Goal: Task Accomplishment & Management: Use online tool/utility

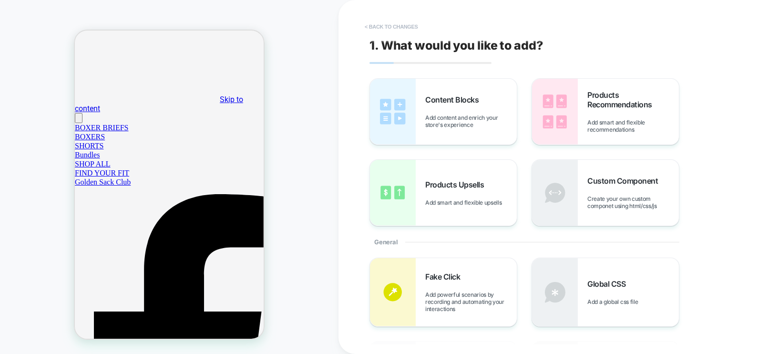
click at [0, 0] on button "< Back to changes" at bounding box center [0, 0] width 0 height 0
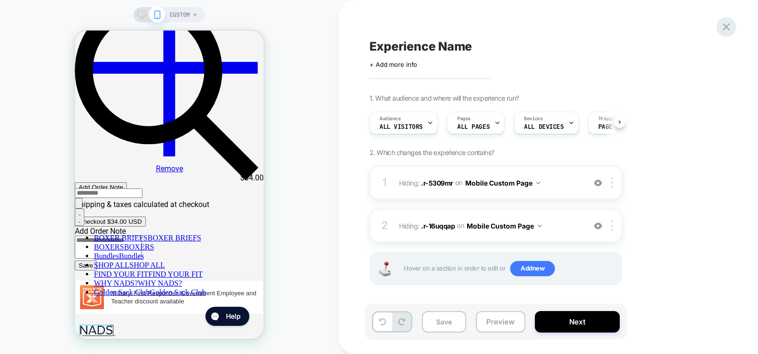
click at [725, 25] on icon at bounding box center [726, 26] width 13 height 13
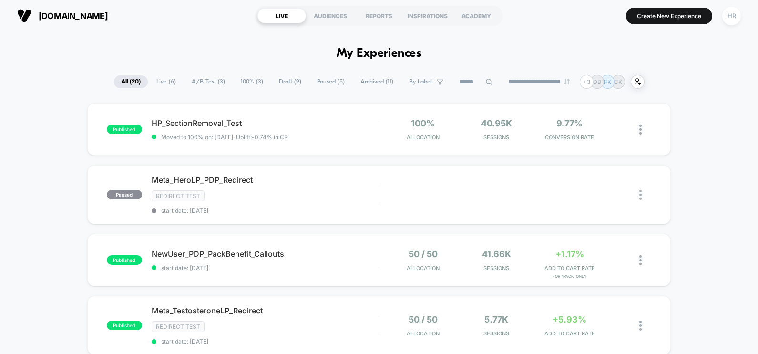
scroll to position [2, 0]
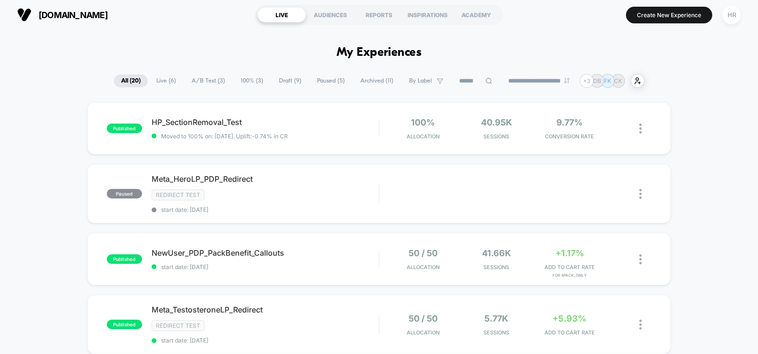
click at [203, 79] on span "A/B Test ( 3 )" at bounding box center [208, 80] width 48 height 13
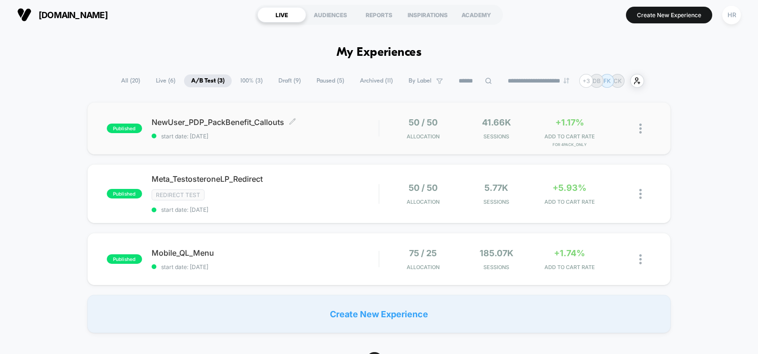
click at [347, 124] on span "NewUser_PDP_PackBenefit_Callouts Click to edit experience details" at bounding box center [265, 122] width 227 height 10
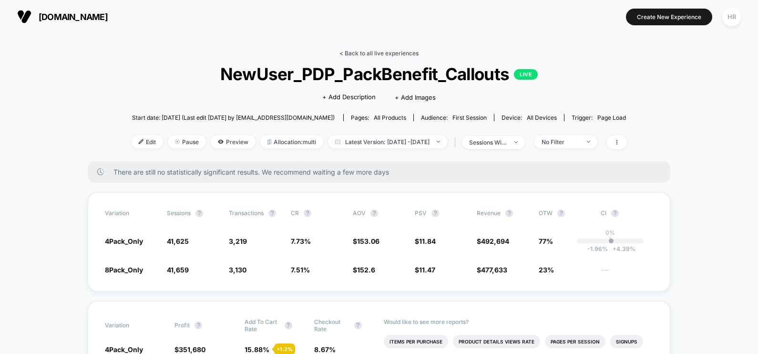
click at [369, 50] on link "< Back to all live experiences" at bounding box center [378, 53] width 79 height 7
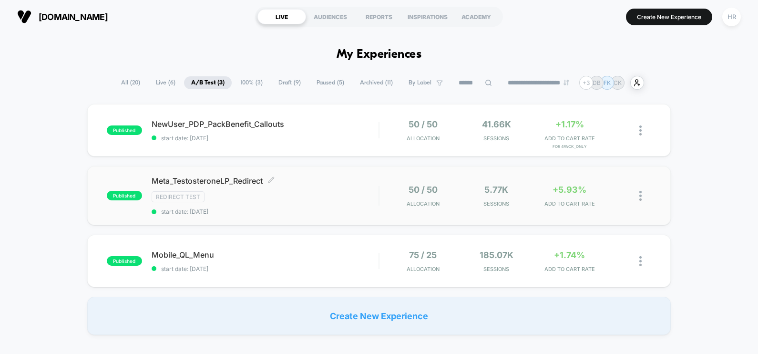
click at [346, 202] on div "Redirect Test" at bounding box center [265, 196] width 227 height 11
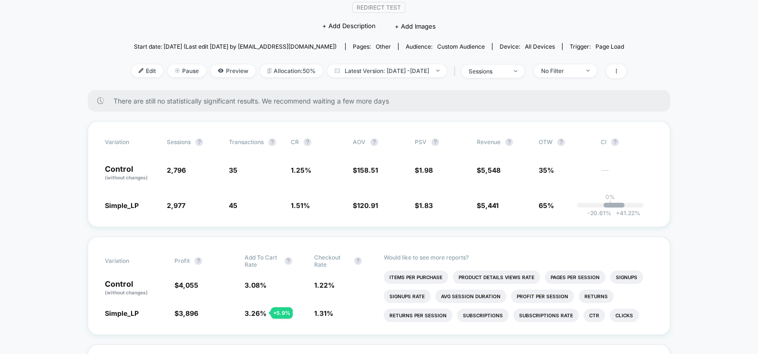
scroll to position [90, 0]
